Goal: Task Accomplishment & Management: Manage account settings

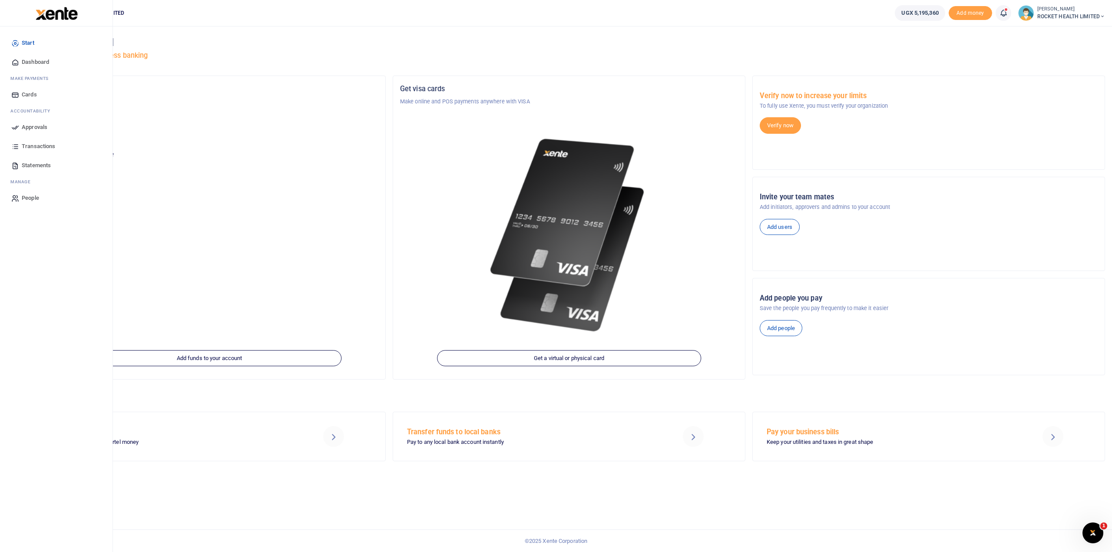
click at [37, 127] on span "Approvals" at bounding box center [35, 127] width 26 height 9
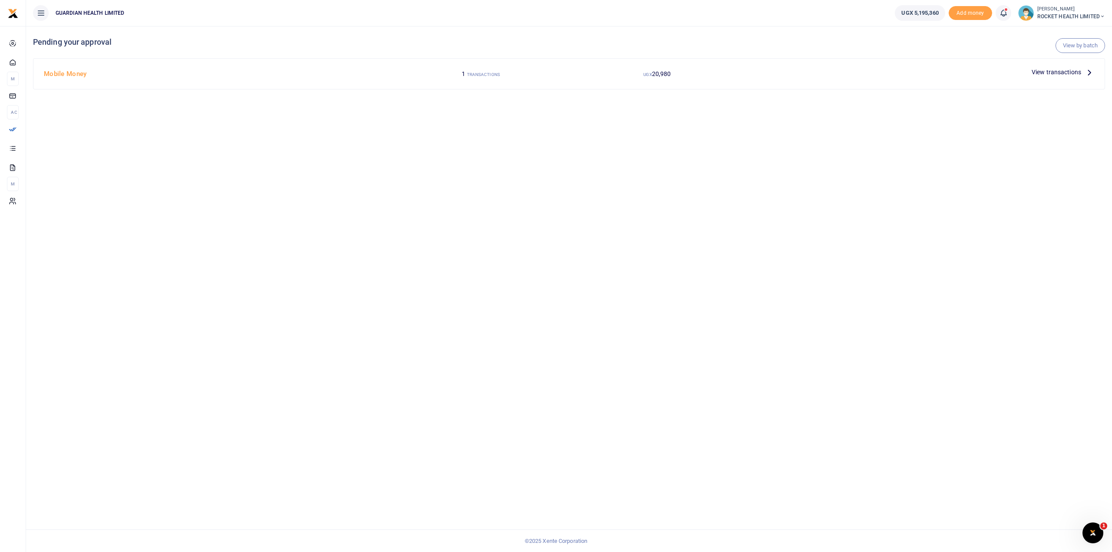
click at [514, 73] on div "1 TRANSACTIONS" at bounding box center [481, 74] width 176 height 17
click at [492, 75] on small "TRANSACTIONS" at bounding box center [483, 74] width 33 height 5
click at [1071, 73] on span "View transactions" at bounding box center [1057, 72] width 50 height 10
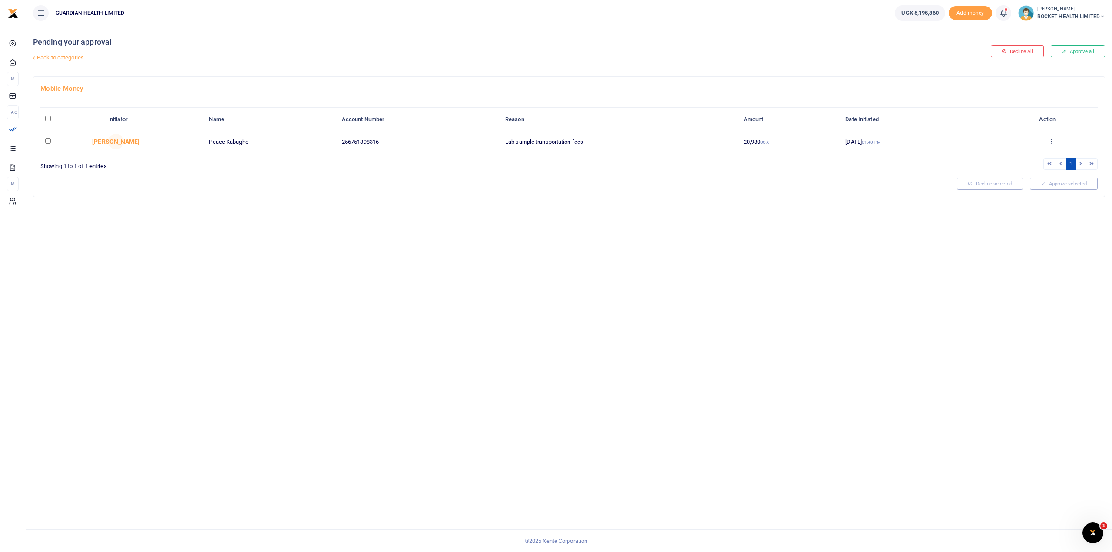
click at [44, 140] on td at bounding box center [71, 141] width 63 height 25
click at [48, 140] on input "checkbox" at bounding box center [48, 141] width 6 height 6
checkbox input "true"
click at [1043, 183] on button "Approve selected (1)" at bounding box center [1061, 184] width 74 height 12
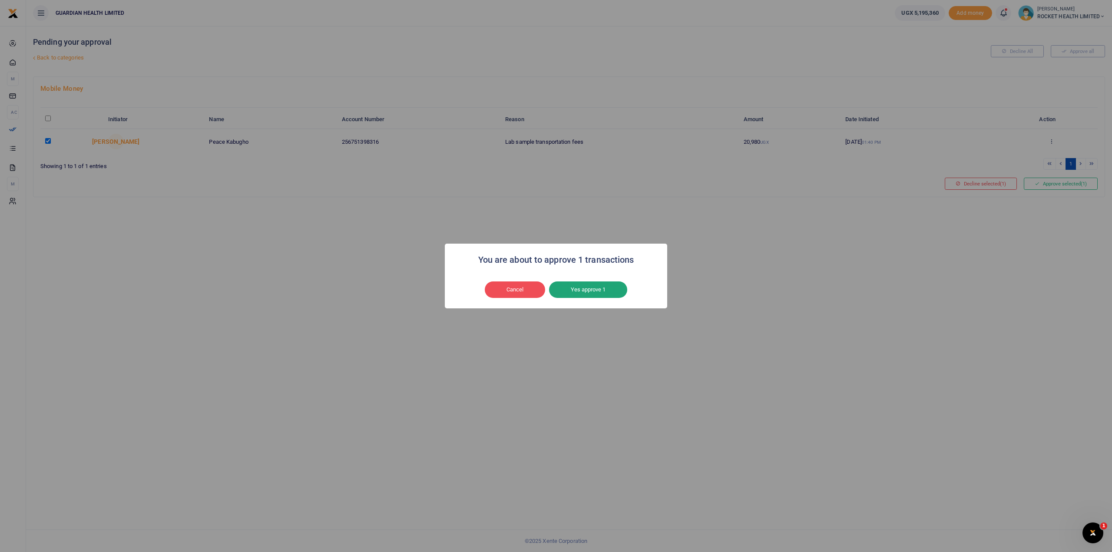
click at [595, 290] on button "Yes approve 1" at bounding box center [588, 290] width 78 height 17
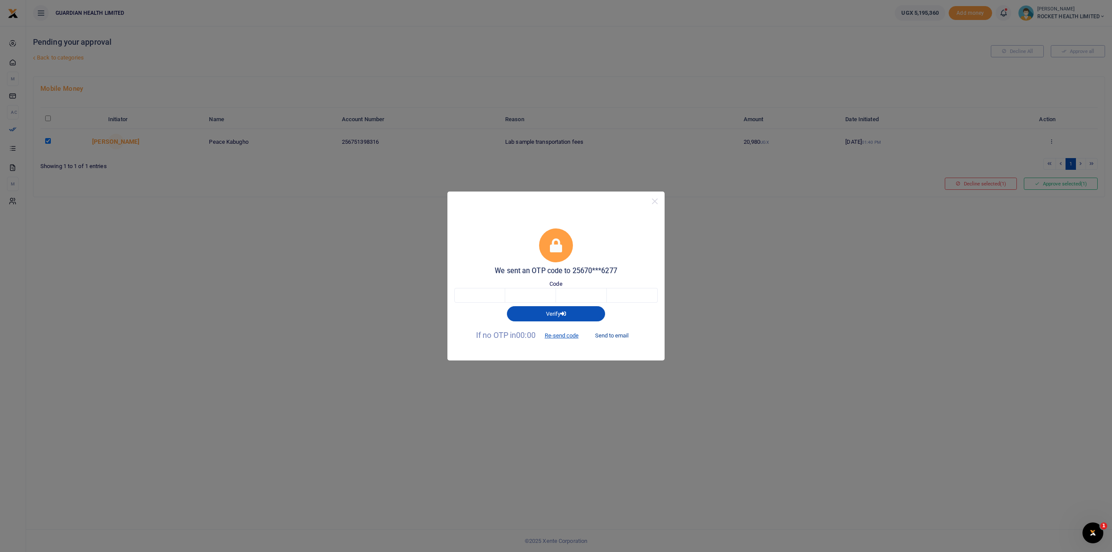
click at [625, 333] on button "Send to email" at bounding box center [612, 336] width 48 height 15
click at [476, 292] on input "text" at bounding box center [480, 295] width 51 height 15
type input "2"
type input "8"
type input "1"
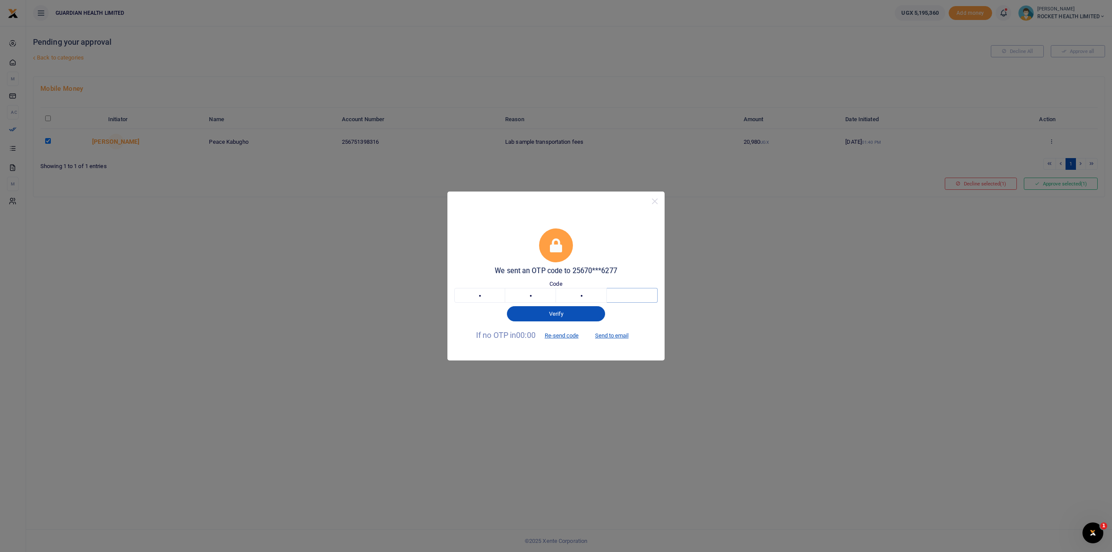
type input "6"
